Goal: Information Seeking & Learning: Check status

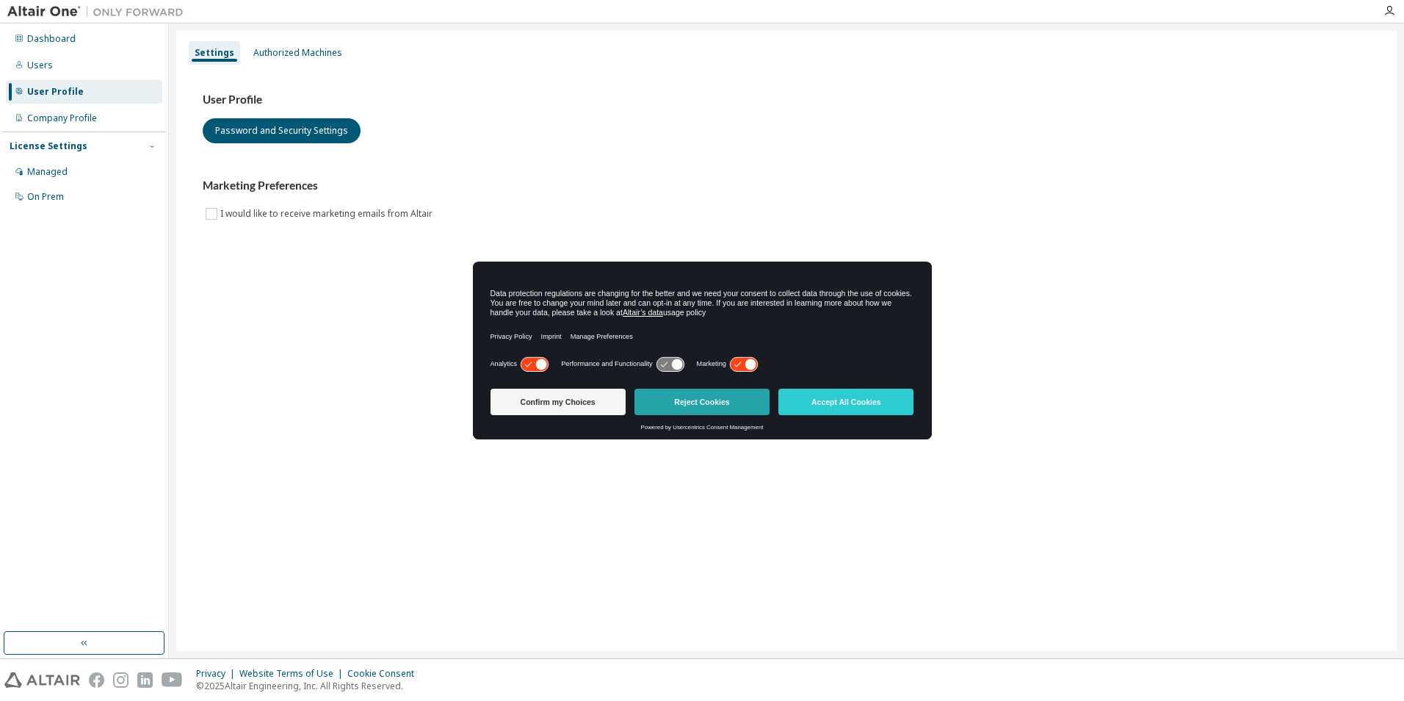
click at [703, 404] on button "Reject Cookies" at bounding box center [701, 401] width 135 height 26
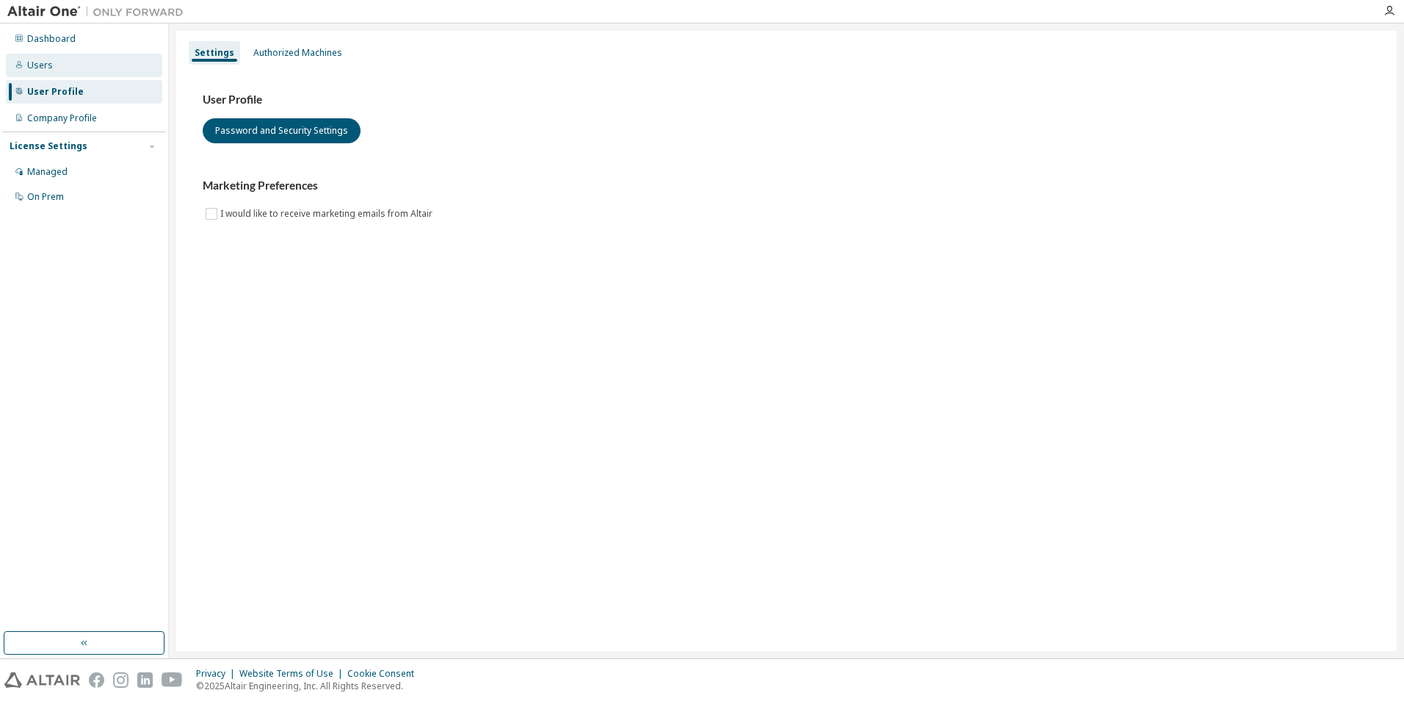
click at [45, 75] on div "Users" at bounding box center [84, 65] width 156 height 23
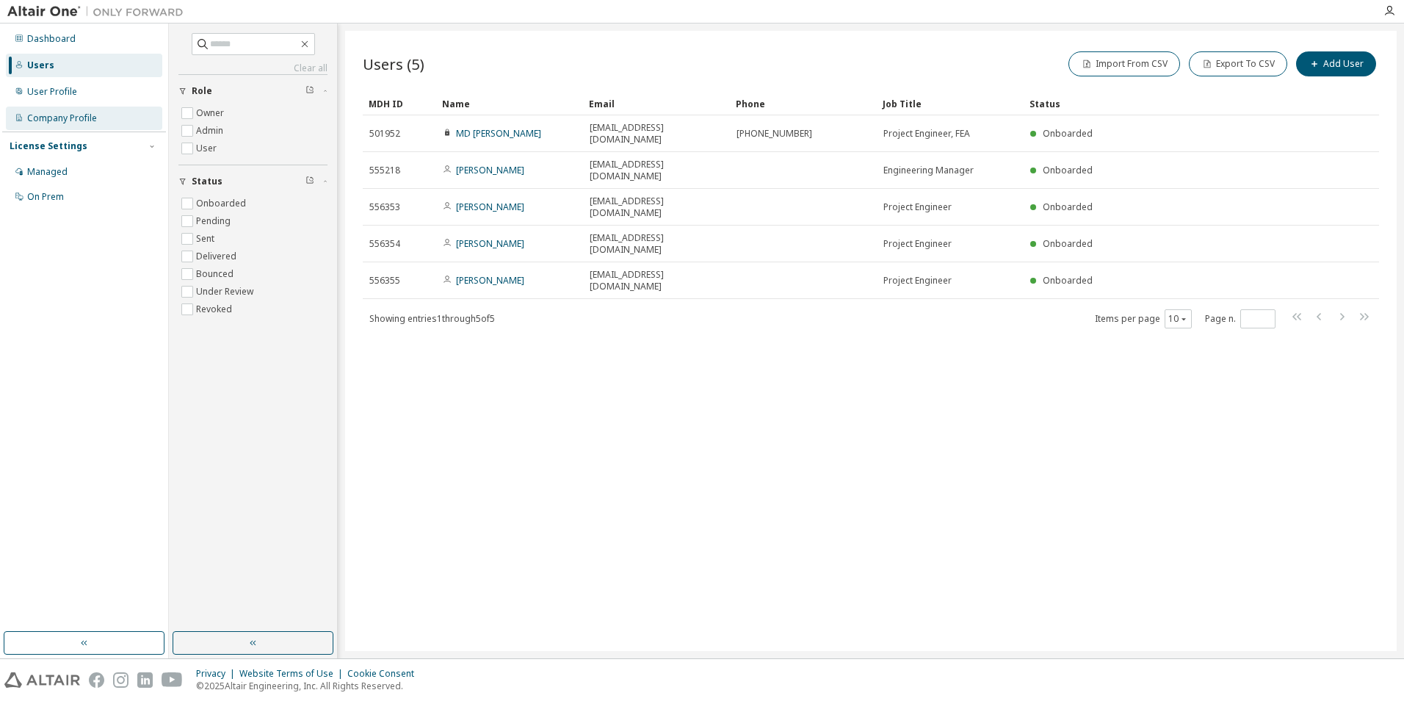
click at [70, 126] on div "Company Profile" at bounding box center [84, 117] width 156 height 23
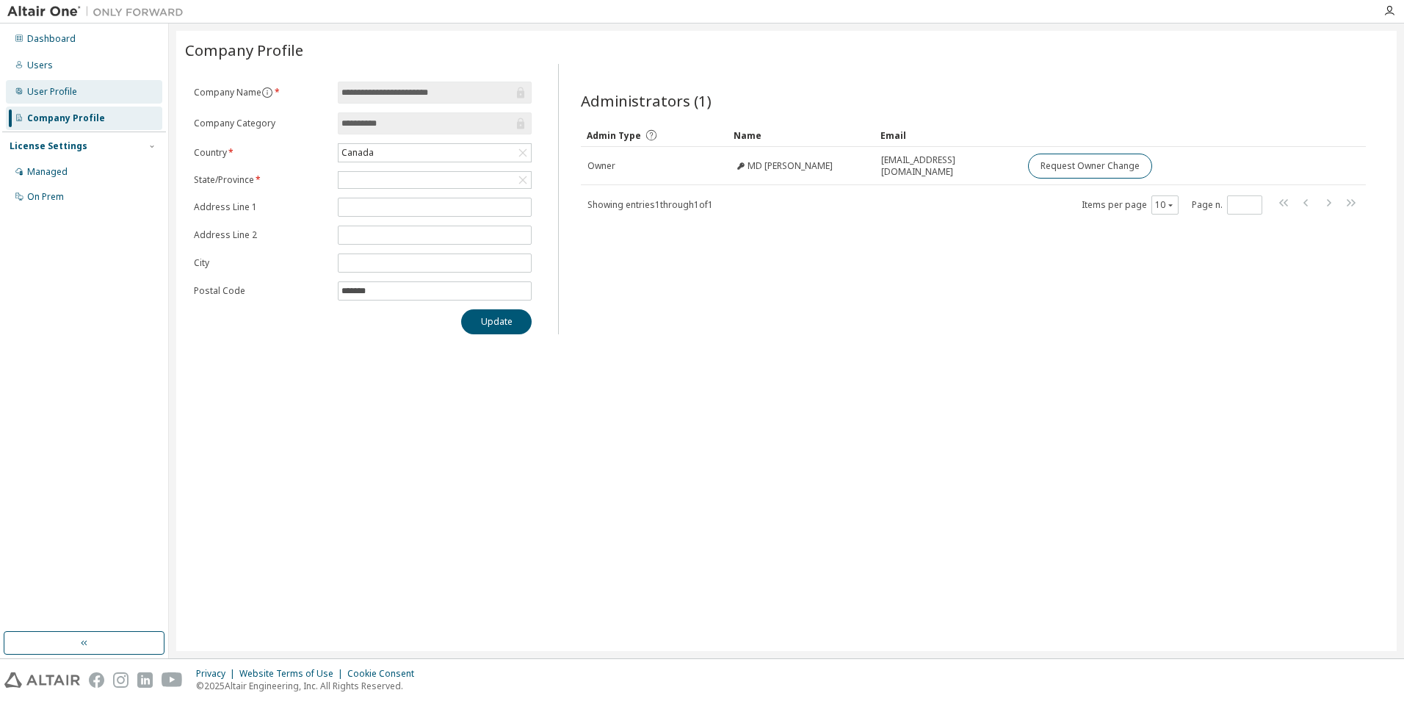
click at [68, 97] on div "User Profile" at bounding box center [52, 92] width 50 height 12
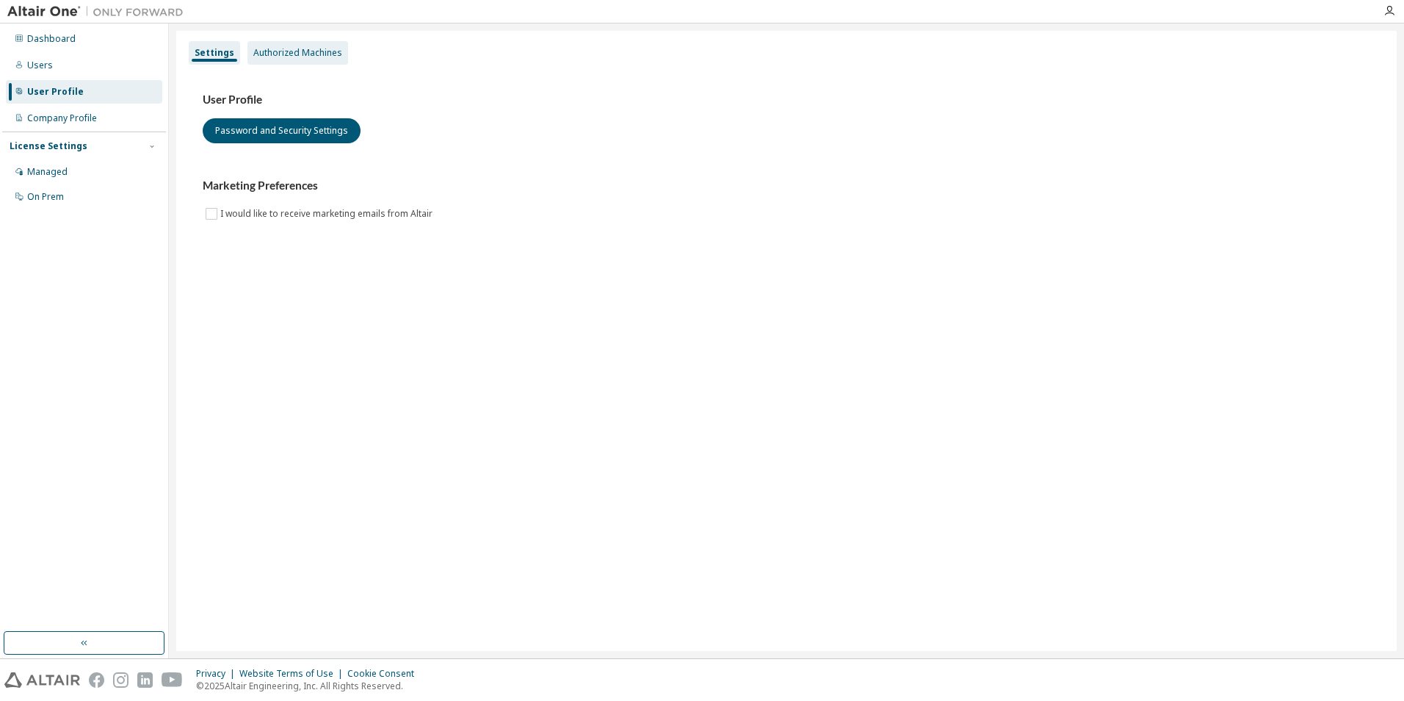
click at [297, 55] on div "Authorized Machines" at bounding box center [297, 53] width 89 height 12
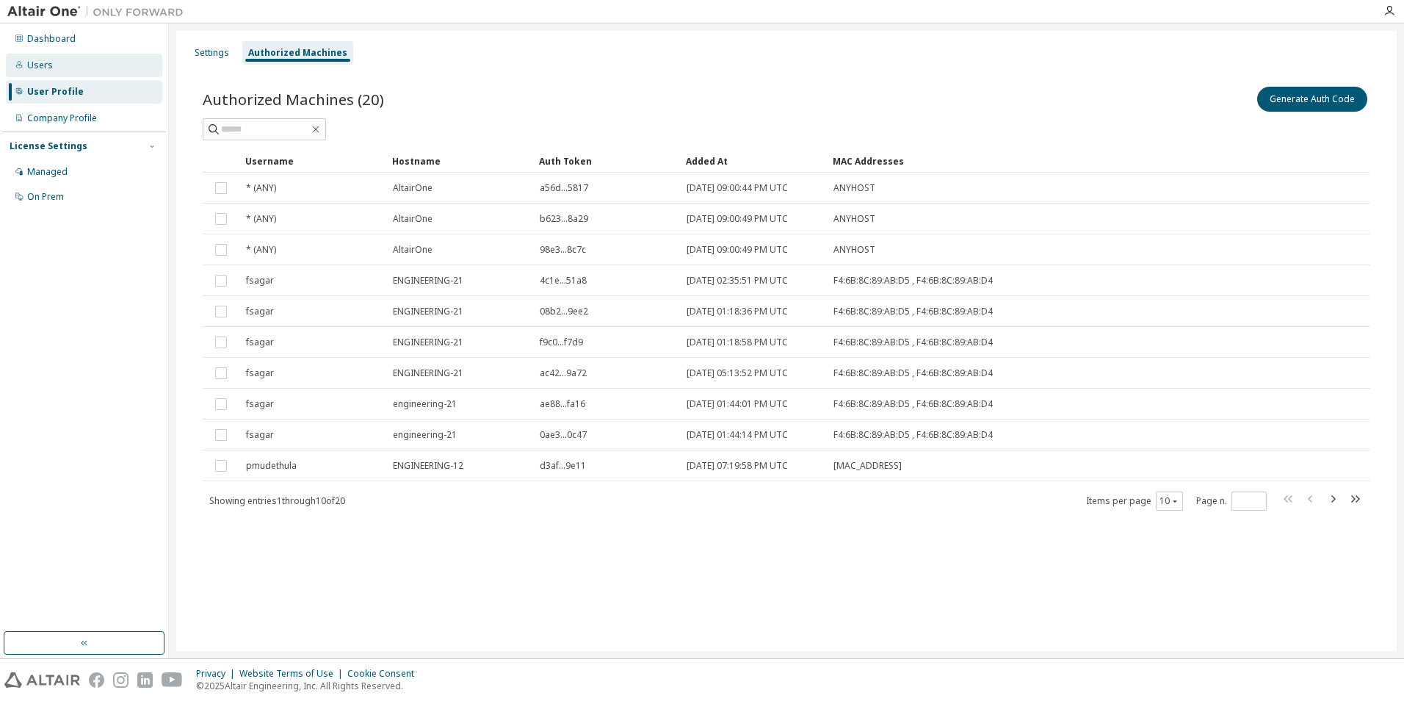
click at [15, 67] on icon at bounding box center [19, 64] width 9 height 9
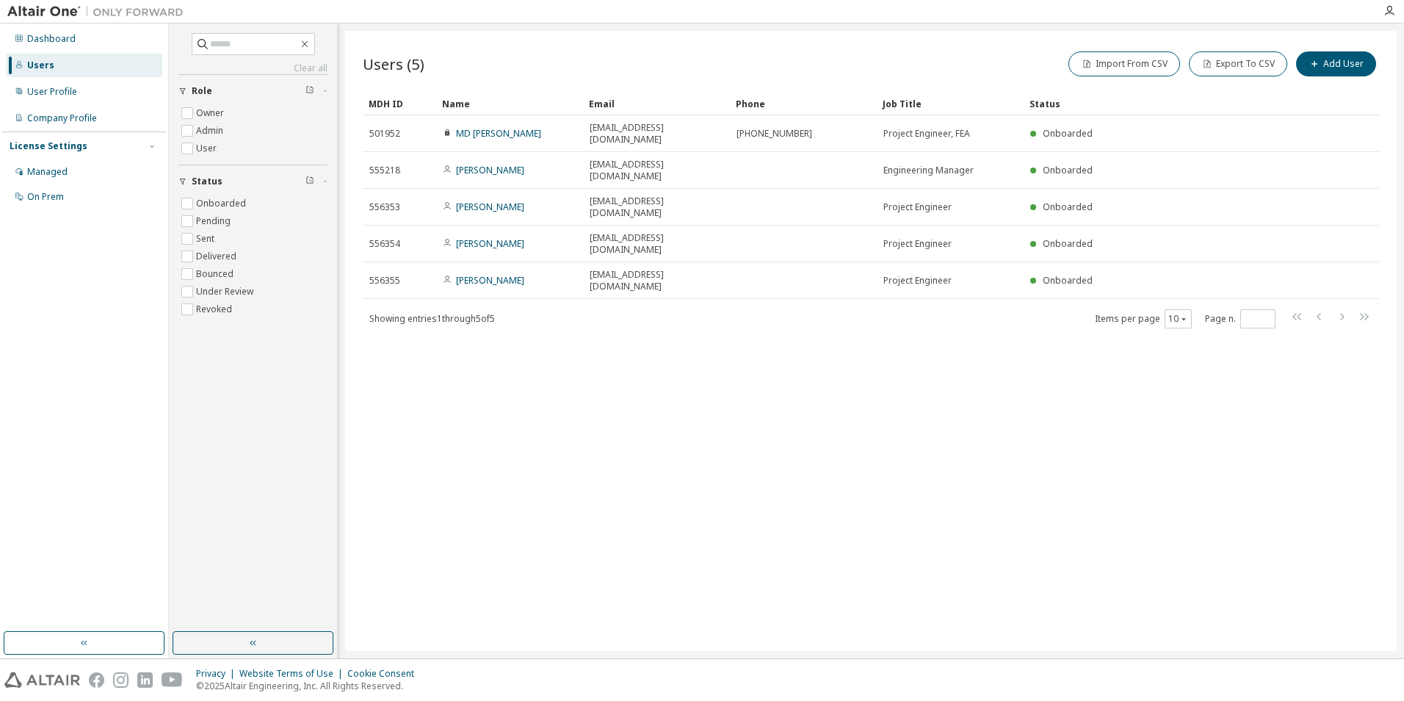
click at [58, 2] on div at bounding box center [95, 11] width 191 height 23
click at [54, 12] on img at bounding box center [99, 11] width 184 height 15
click at [62, 41] on div "Dashboard" at bounding box center [51, 39] width 48 height 12
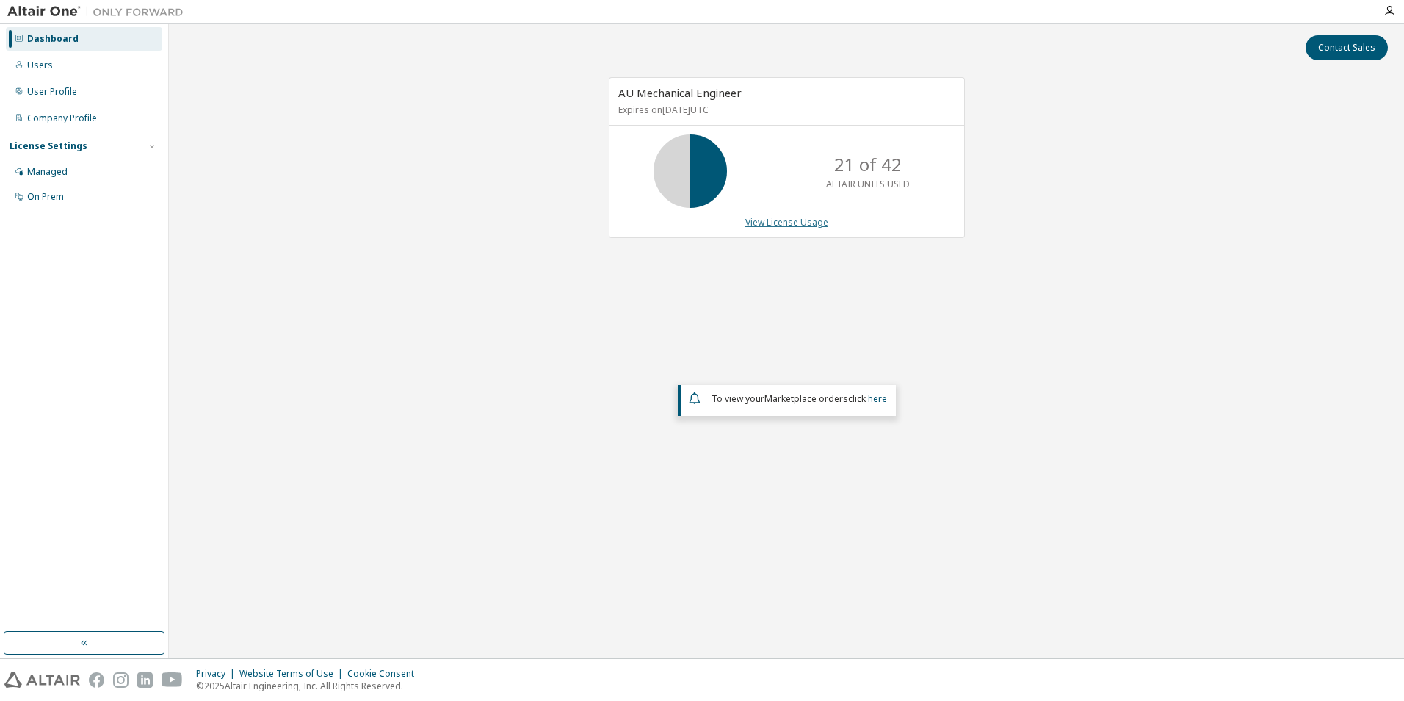
click at [797, 225] on link "View License Usage" at bounding box center [786, 222] width 83 height 12
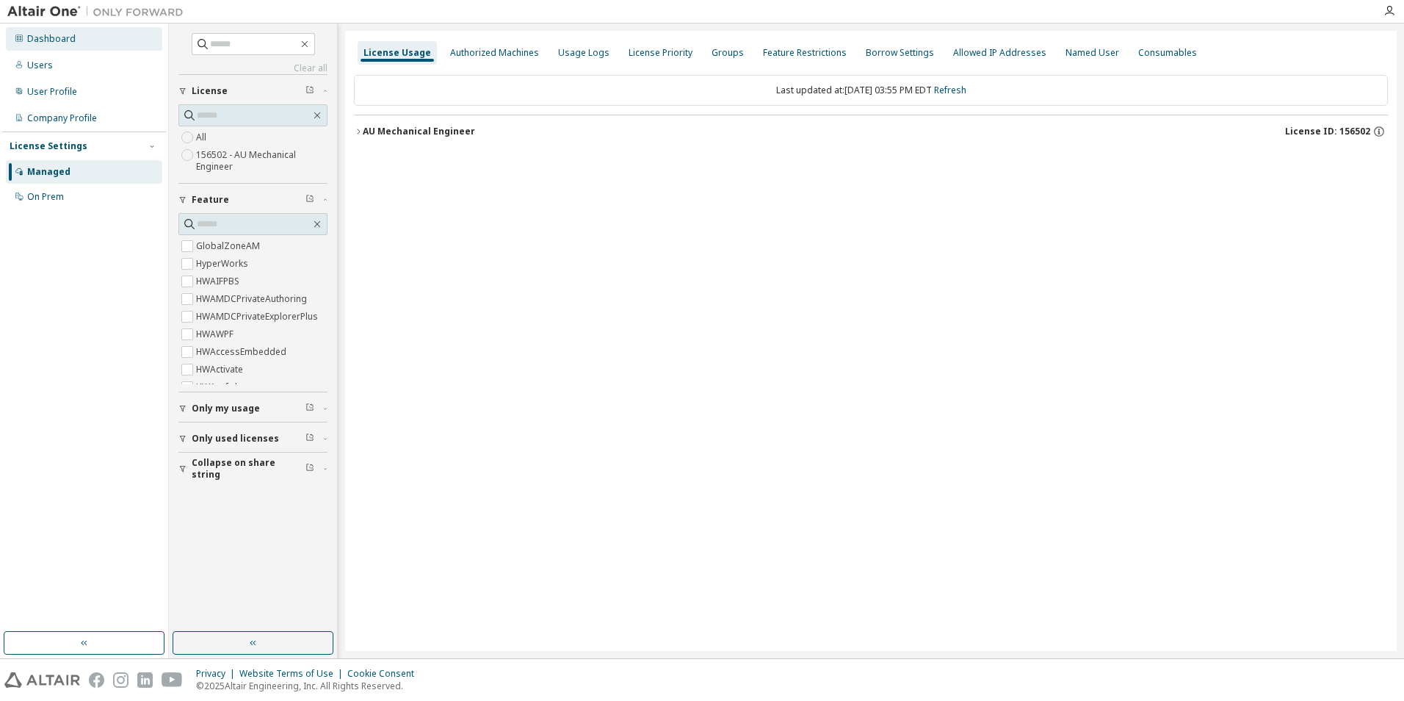
click at [54, 39] on div "Dashboard" at bounding box center [51, 39] width 48 height 12
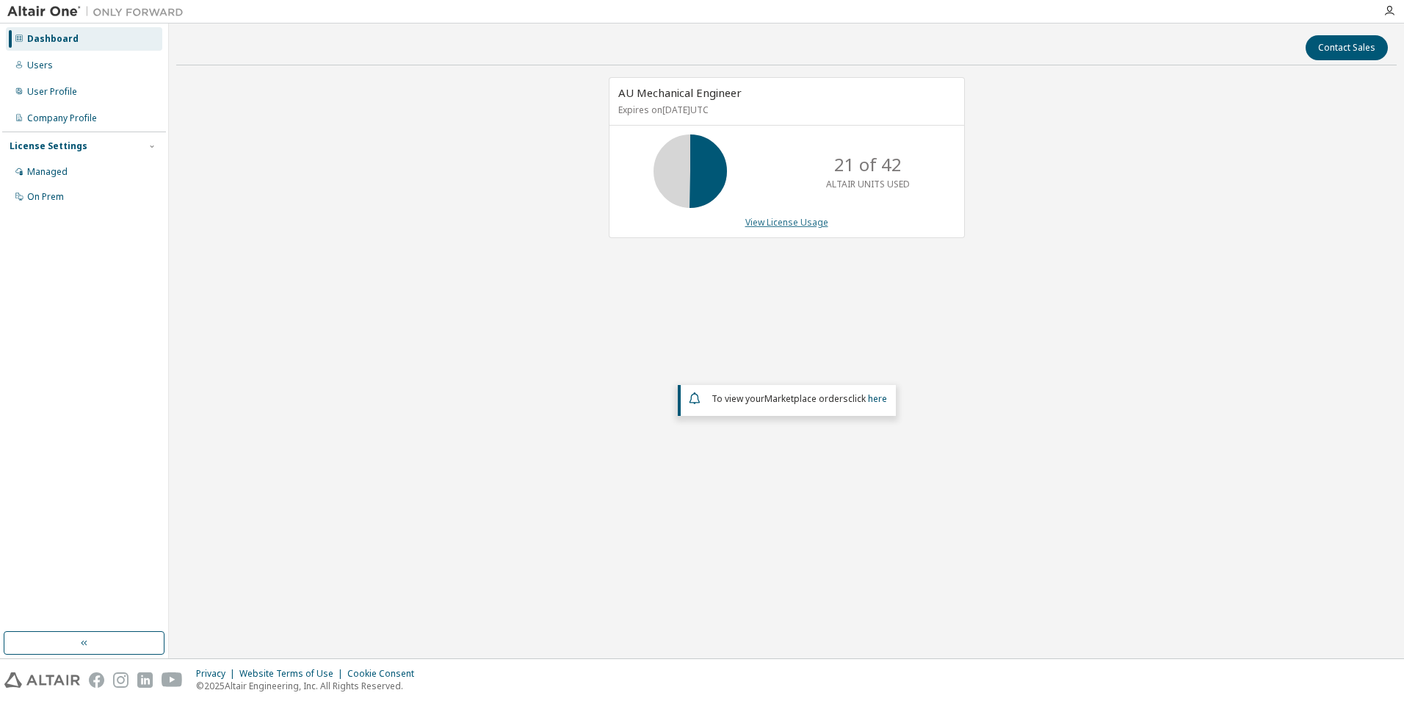
click at [792, 224] on link "View License Usage" at bounding box center [786, 222] width 83 height 12
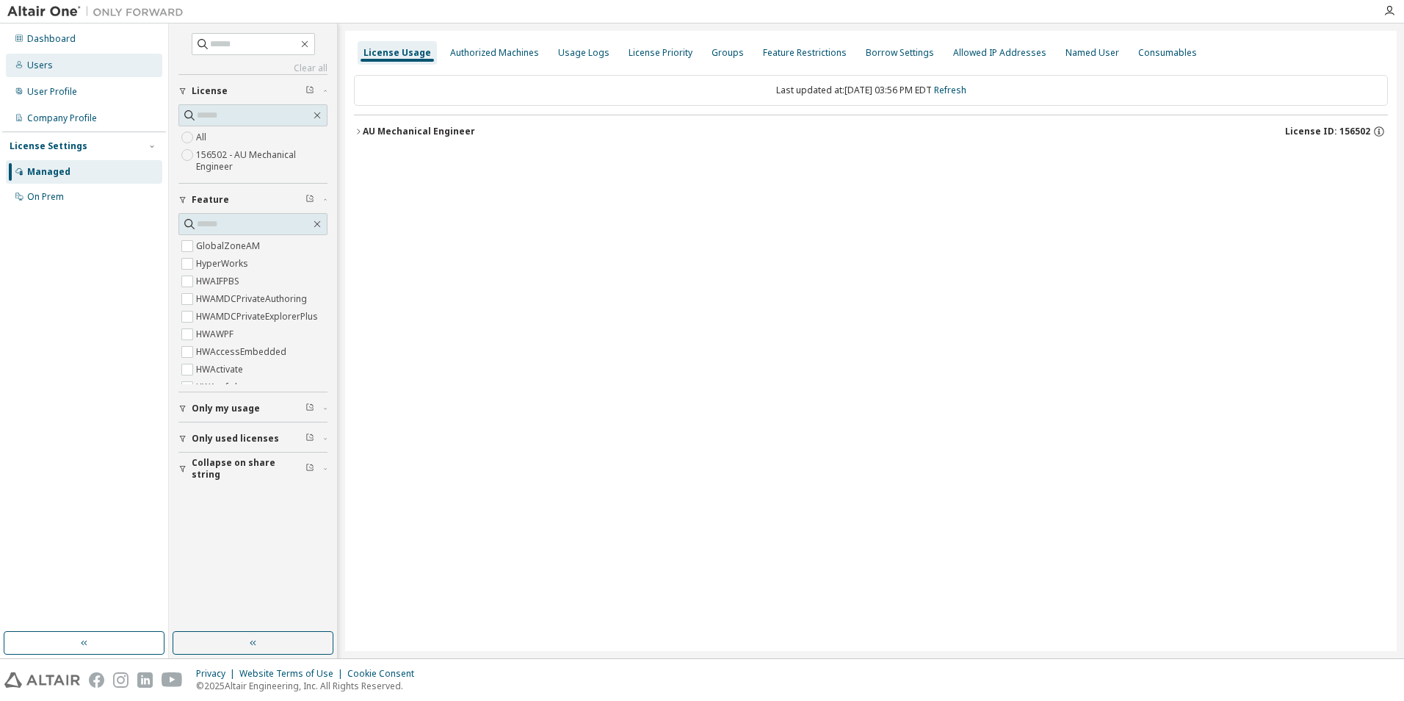
click at [32, 54] on div "Users" at bounding box center [84, 65] width 156 height 23
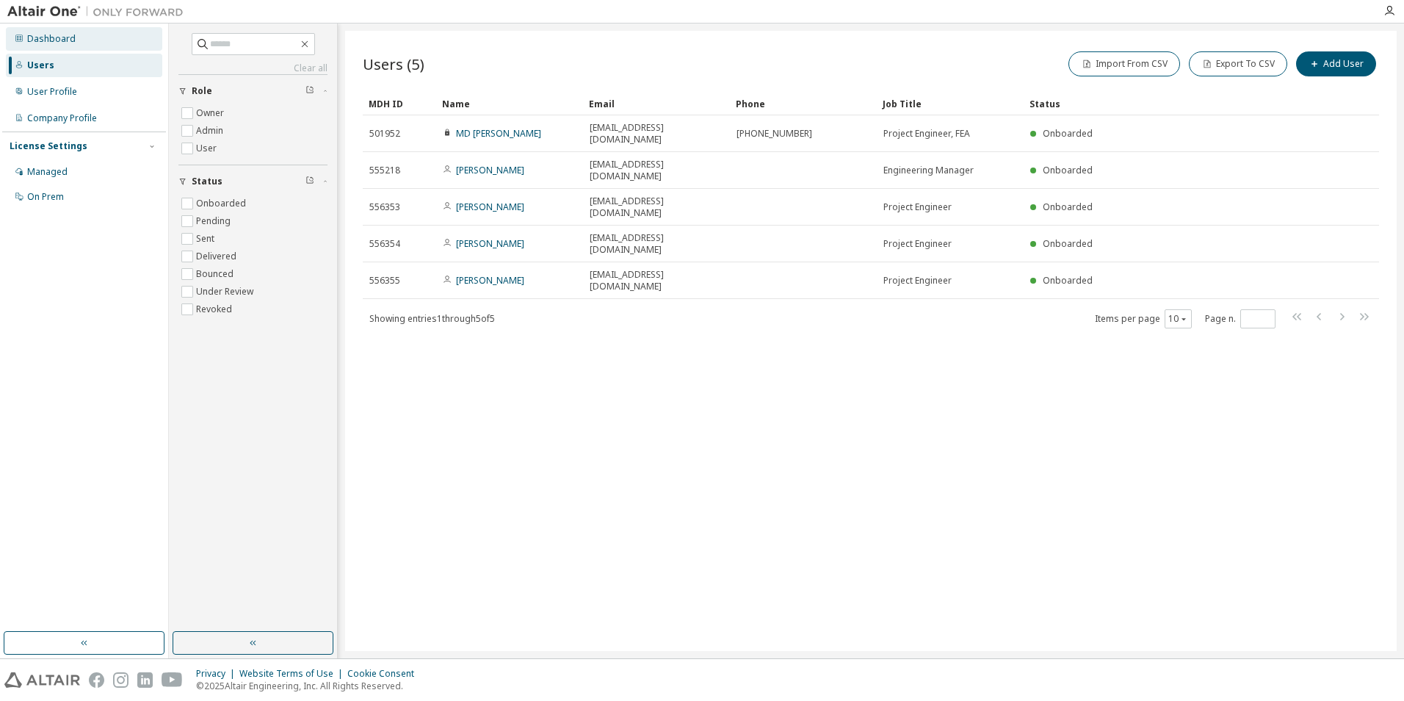
click at [43, 41] on div "Dashboard" at bounding box center [51, 39] width 48 height 12
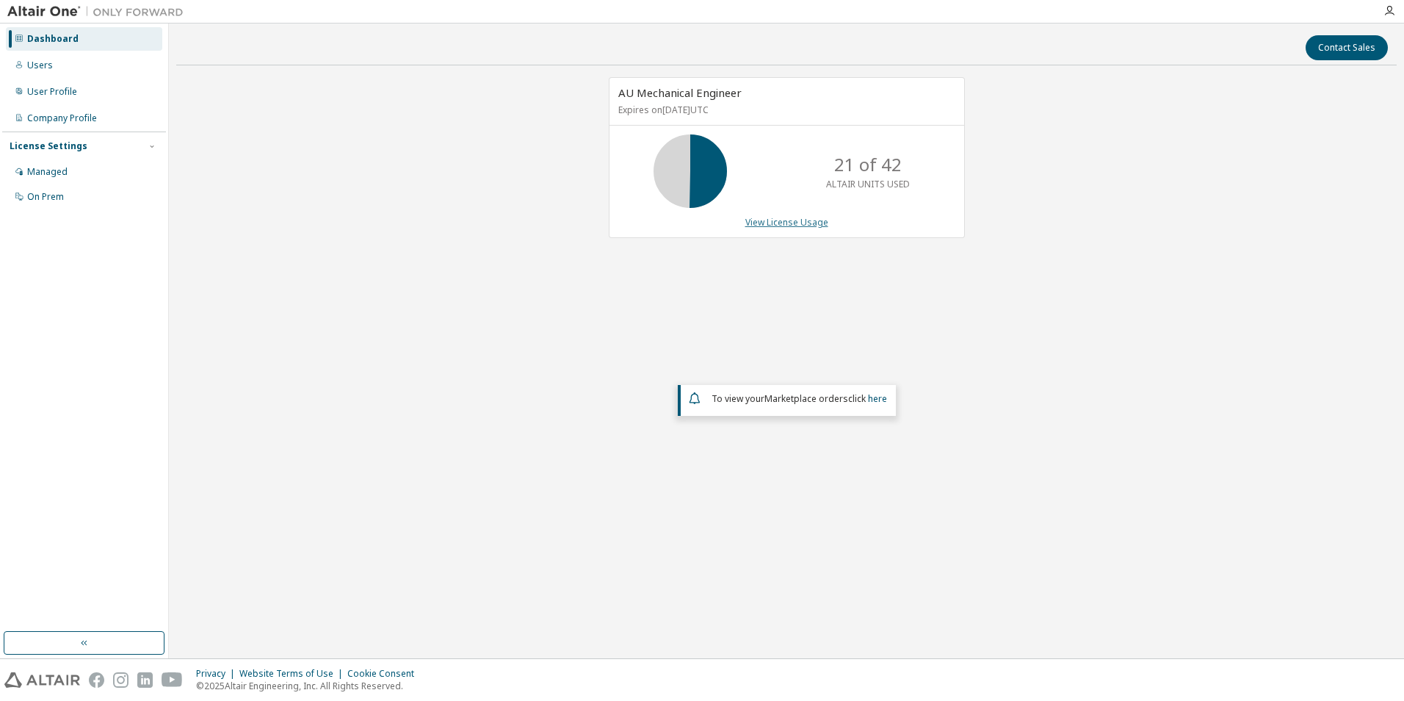
click at [804, 225] on link "View License Usage" at bounding box center [786, 222] width 83 height 12
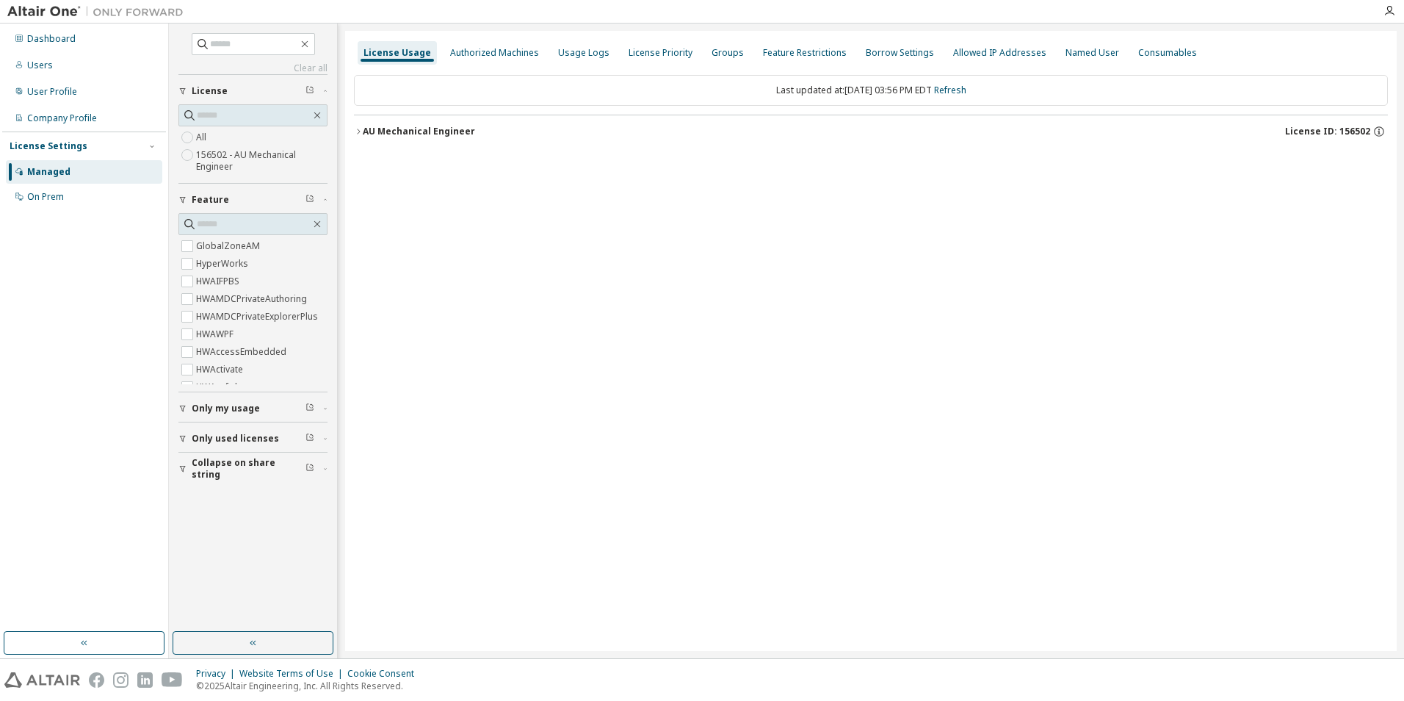
click at [358, 137] on button "AU Mechanical Engineer License ID: 156502" at bounding box center [871, 131] width 1034 height 32
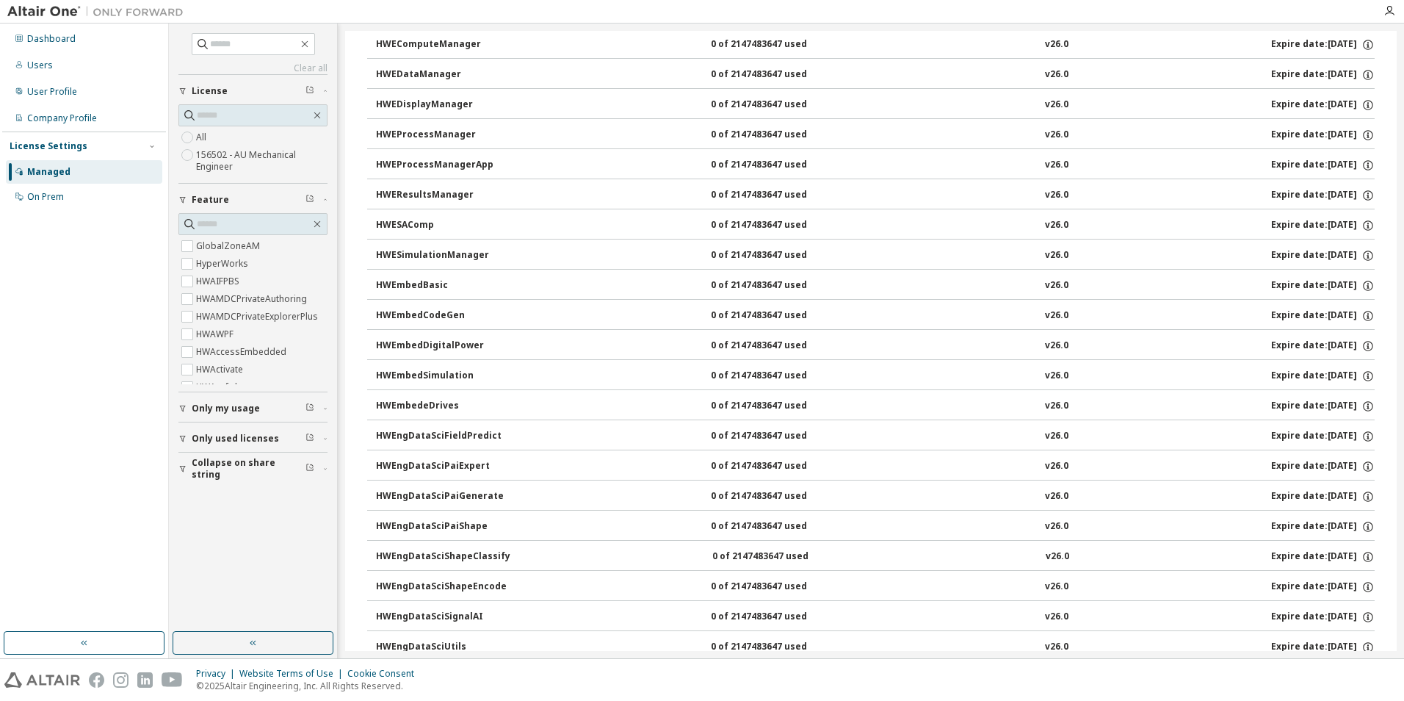
scroll to position [1322, 0]
click at [40, 50] on div "Dashboard" at bounding box center [84, 38] width 156 height 23
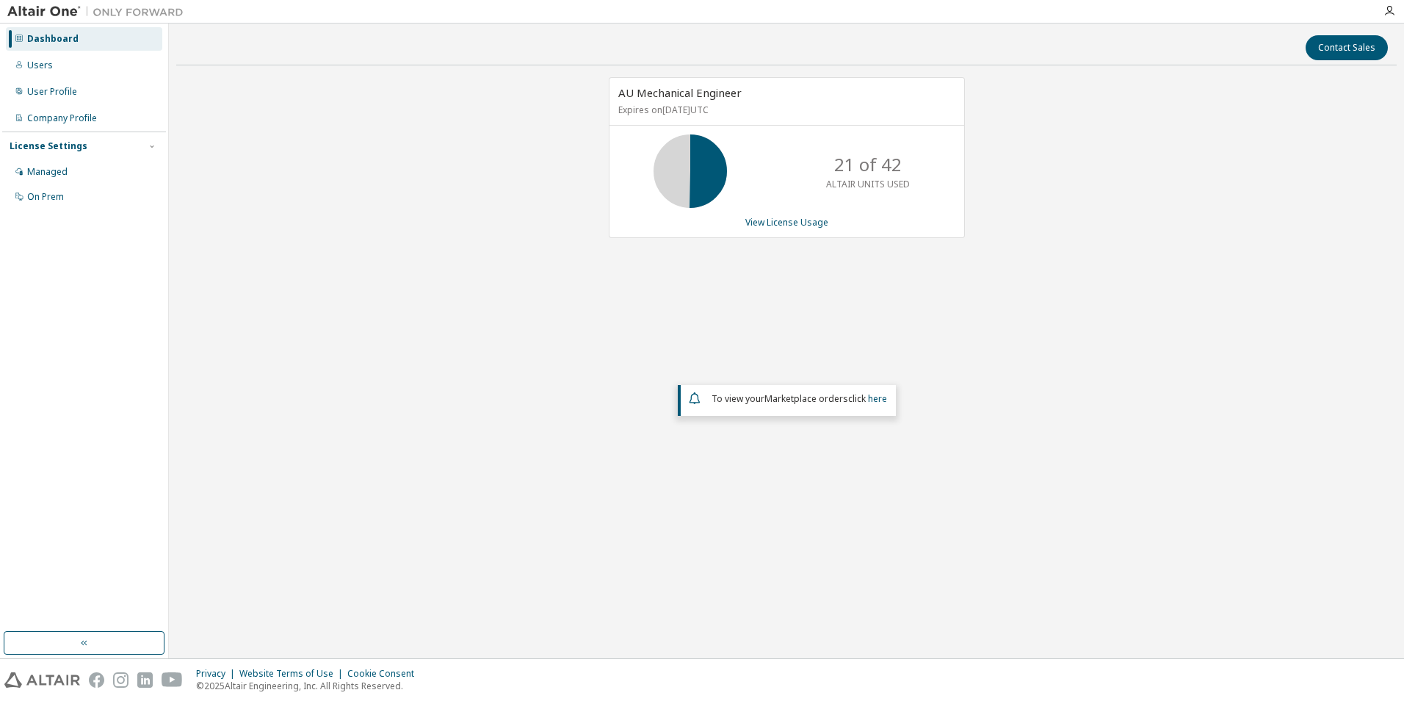
drag, startPoint x: 764, startPoint y: 107, endPoint x: 620, endPoint y: 109, distance: 144.7
click at [620, 109] on p "Expires on [DATE] UTC" at bounding box center [784, 110] width 333 height 12
drag, startPoint x: 620, startPoint y: 109, endPoint x: 186, endPoint y: 208, distance: 445.1
click at [522, 109] on div "AU Mechanical Engineer Expires on [DATE] UTC 21 of 42 ALTAIR UNITS USED View Li…" at bounding box center [786, 304] width 1220 height 455
click at [678, 363] on div "AU Mechanical Engineer Expires on [DATE] UTC 21 of 42 ALTAIR UNITS USED View Li…" at bounding box center [786, 304] width 1220 height 455
